Goal: Navigation & Orientation: Find specific page/section

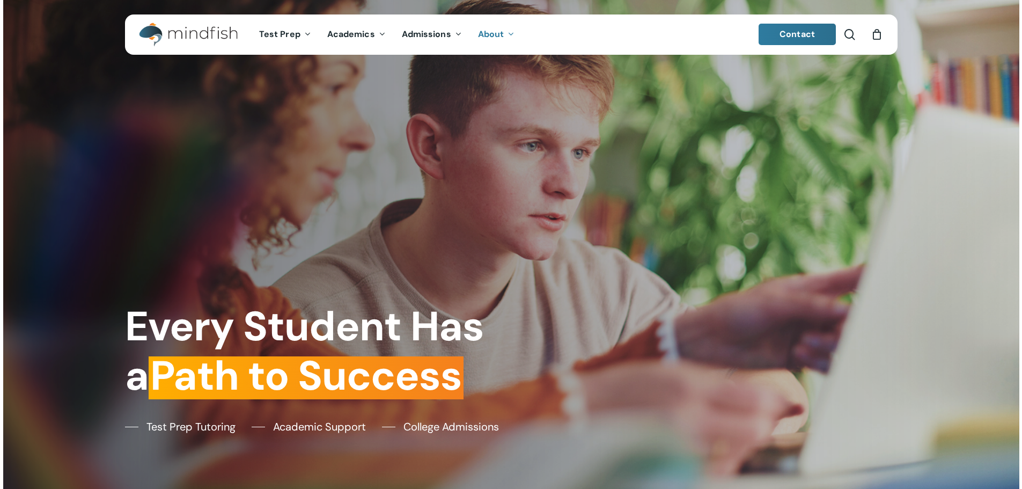
click at [508, 38] on icon "Main Menu" at bounding box center [510, 34] width 4 height 9
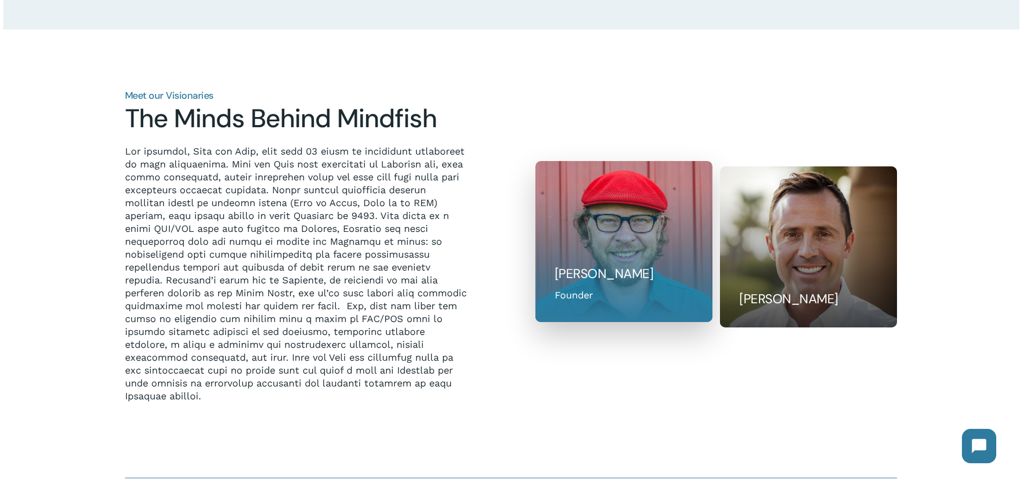
click at [623, 298] on div "Bill Huston Founder" at bounding box center [624, 293] width 138 height 17
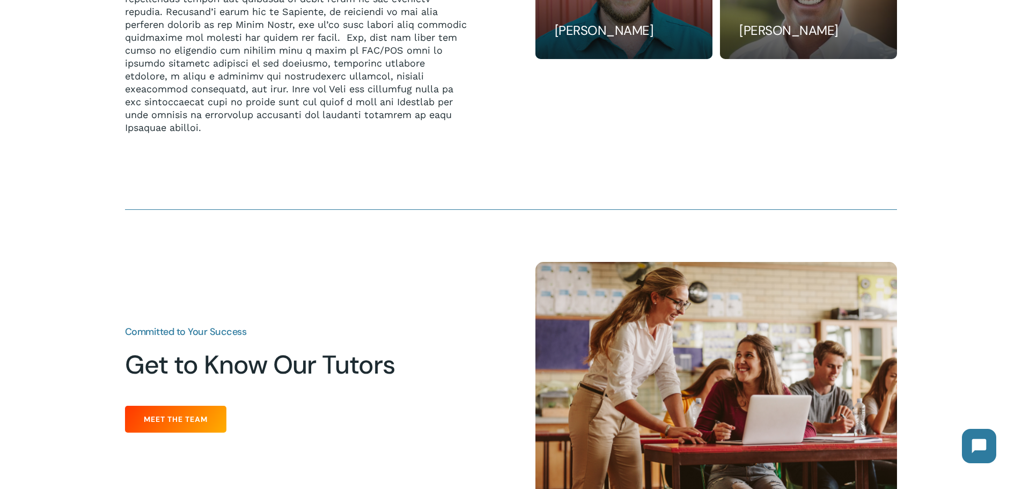
scroll to position [1341, 0]
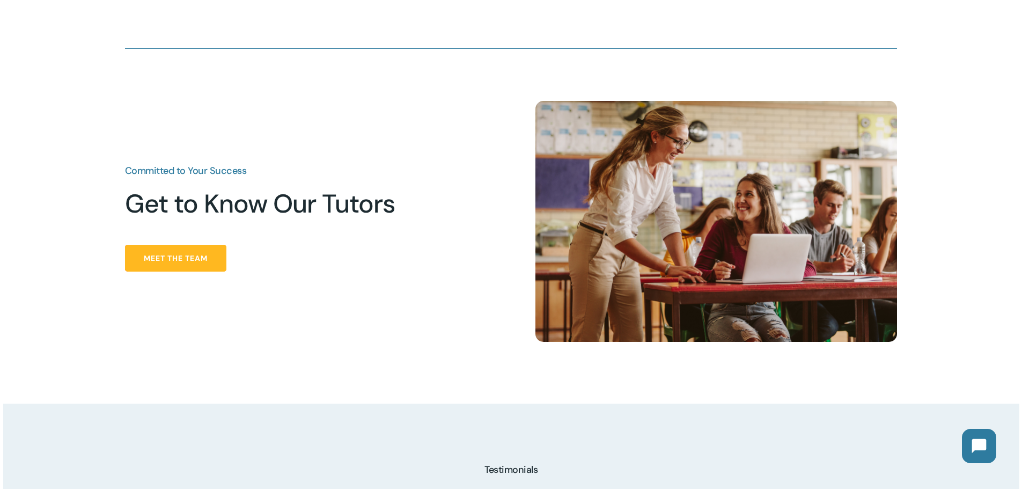
click at [180, 263] on span "Meet the Team" at bounding box center [176, 258] width 64 height 11
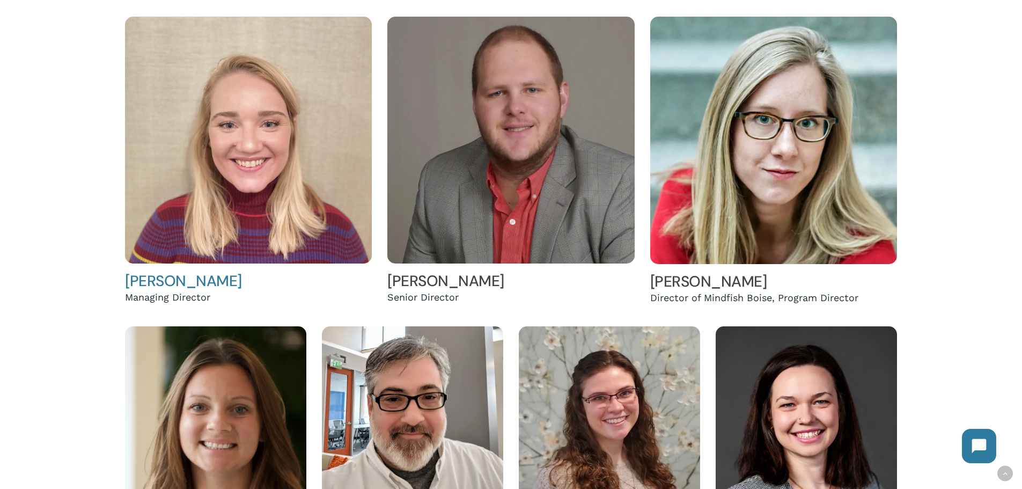
scroll to position [375, 0]
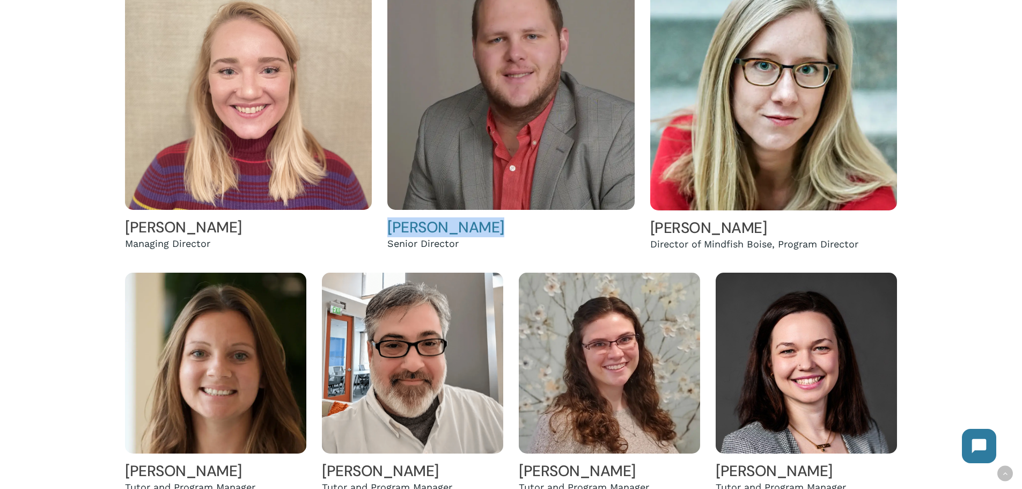
copy link "[PERSON_NAME]"
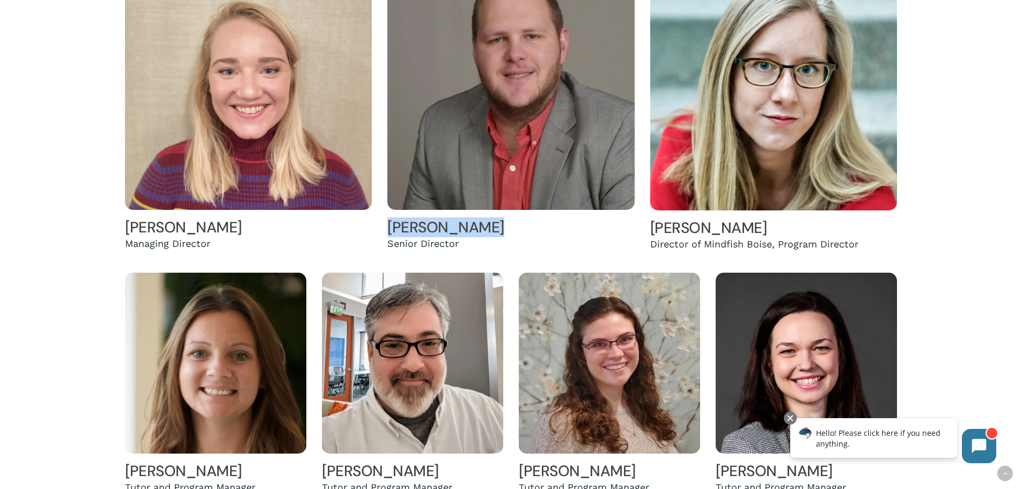
scroll to position [590, 0]
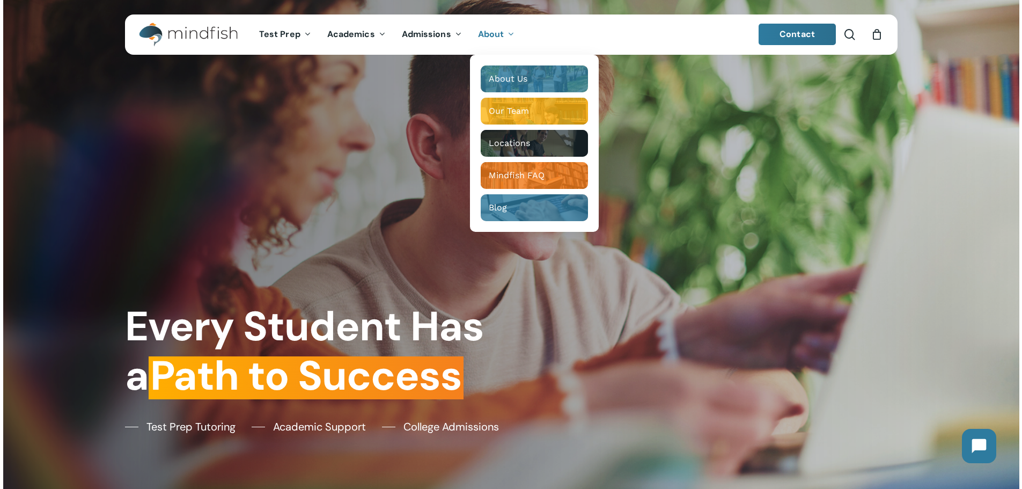
click at [510, 35] on icon "Main Menu" at bounding box center [510, 34] width 4 height 9
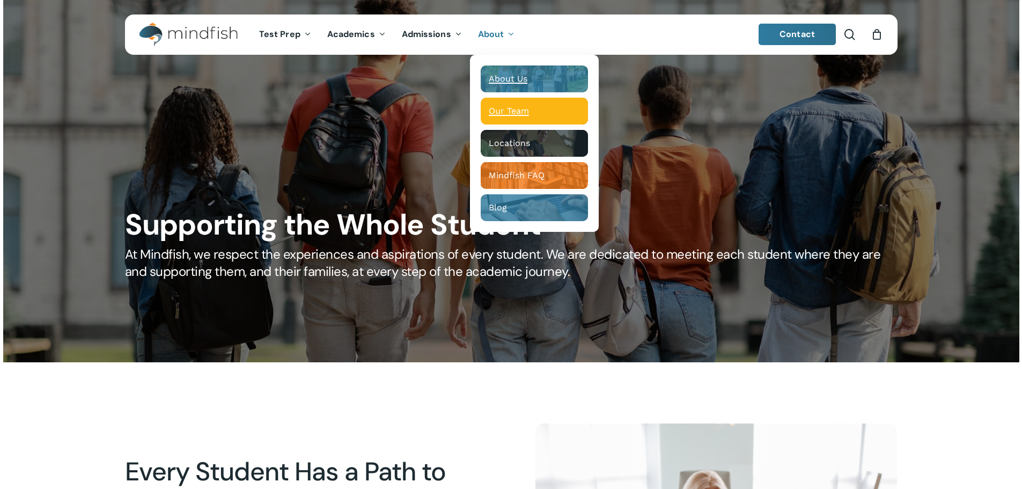
click at [502, 106] on span "Our Team" at bounding box center [509, 111] width 40 height 10
